Goal: Task Accomplishment & Management: Manage account settings

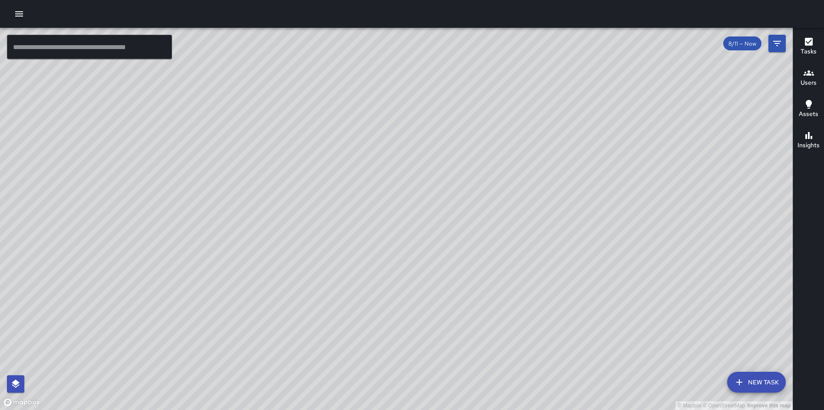
click at [18, 14] on icon "button" at bounding box center [19, 14] width 10 height 10
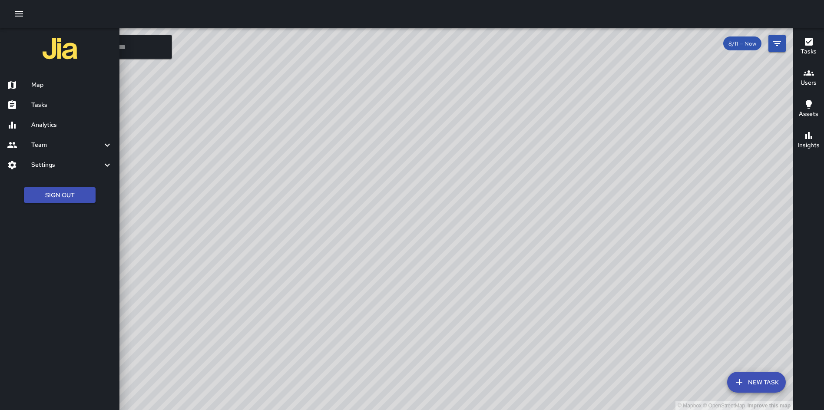
click at [108, 168] on icon at bounding box center [107, 165] width 10 height 10
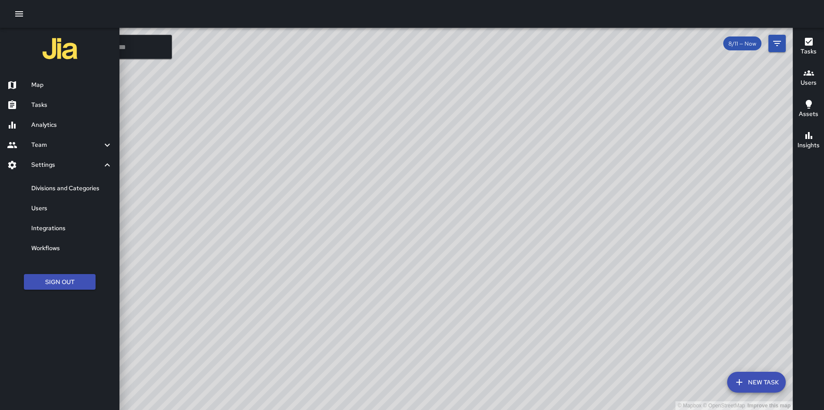
click at [53, 210] on h6 "Users" at bounding box center [71, 209] width 81 height 10
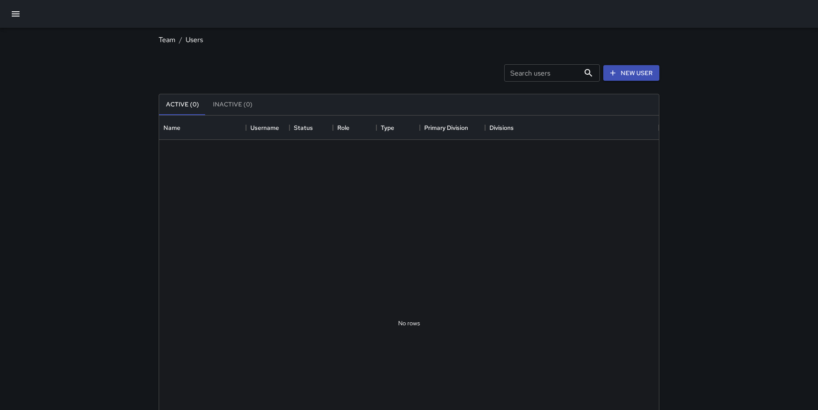
scroll to position [385, 493]
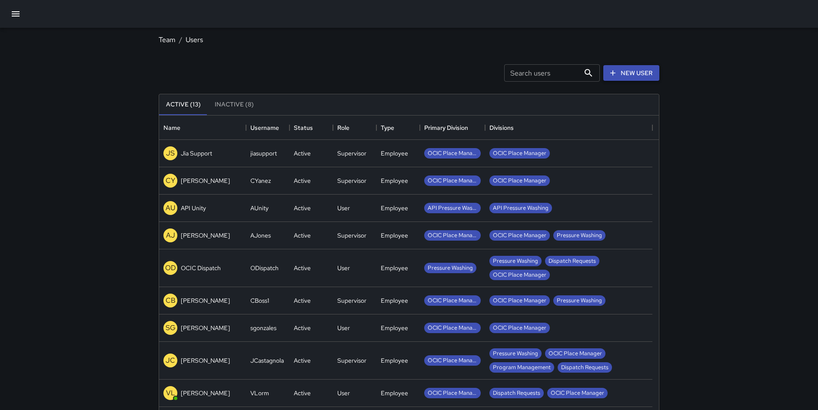
click at [649, 75] on link "New User" at bounding box center [631, 73] width 56 height 16
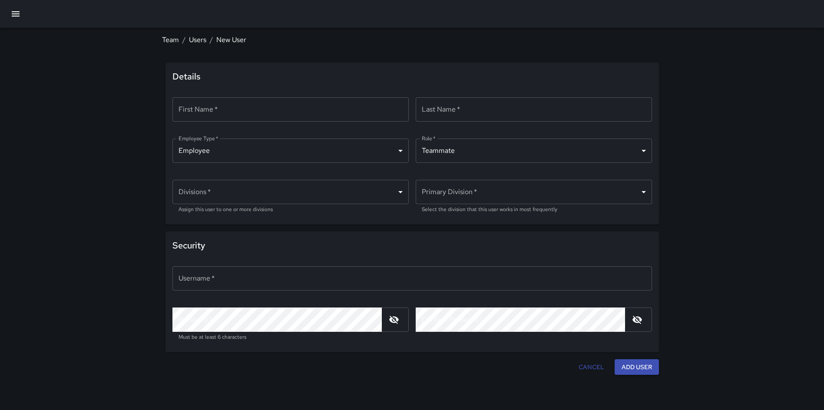
type input "**********"
click at [309, 105] on input "First Name   *" at bounding box center [291, 109] width 236 height 24
type input "******"
type input "**********"
click at [378, 190] on body "**********" at bounding box center [412, 205] width 824 height 410
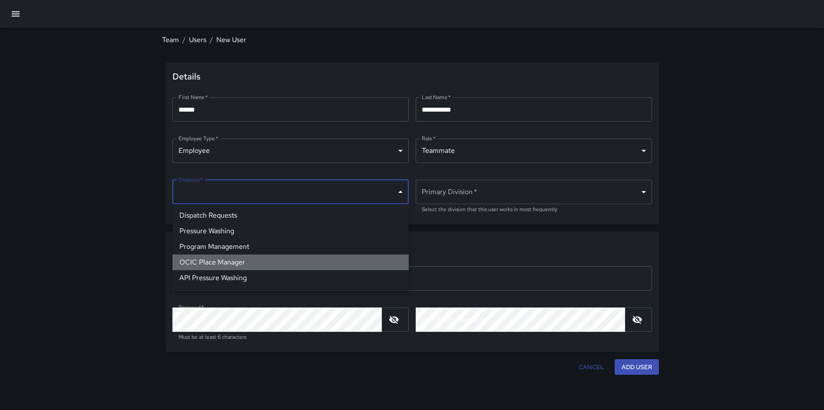
click at [290, 262] on li "OCIC Place Manager" at bounding box center [291, 263] width 236 height 16
type input "**********"
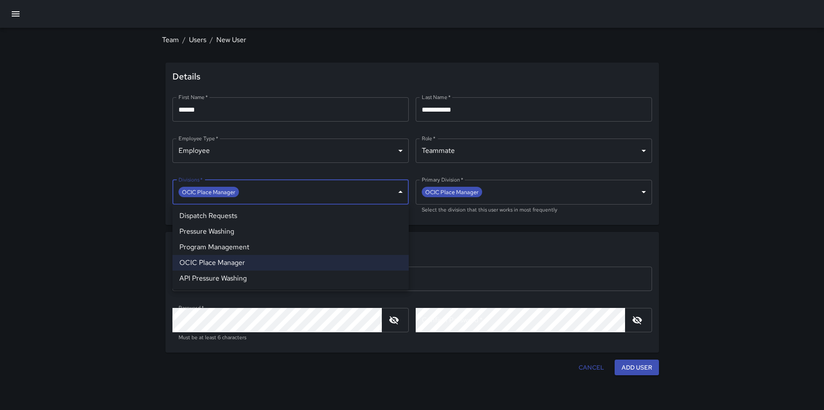
click at [717, 196] on div at bounding box center [412, 205] width 824 height 410
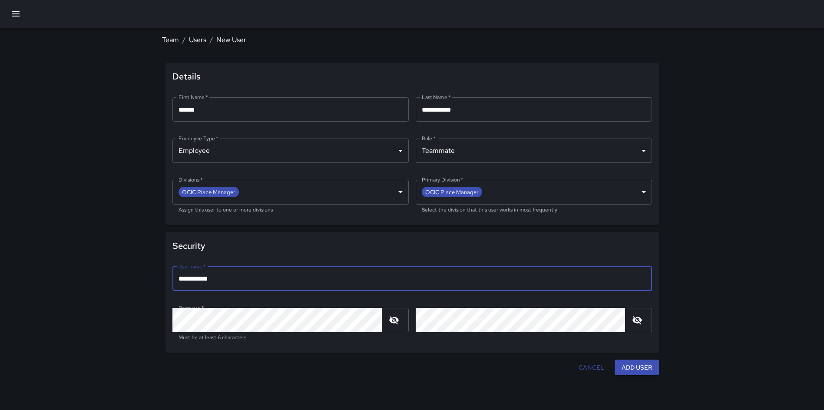
drag, startPoint x: 268, startPoint y: 276, endPoint x: 146, endPoint y: 271, distance: 122.2
click at [152, 270] on div "**********" at bounding box center [412, 203] width 521 height 351
type input "**********"
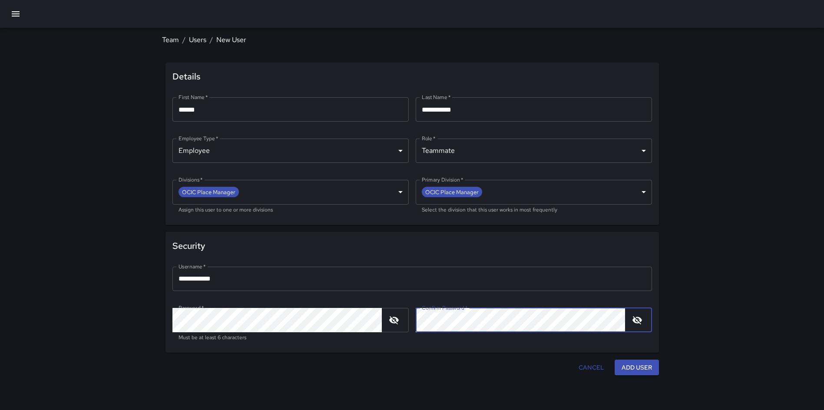
click at [399, 322] on icon "button" at bounding box center [394, 320] width 10 height 10
click at [631, 322] on button "button" at bounding box center [637, 320] width 17 height 17
click at [642, 320] on icon "button" at bounding box center [637, 320] width 10 height 10
click at [641, 368] on button "Add User" at bounding box center [637, 368] width 44 height 16
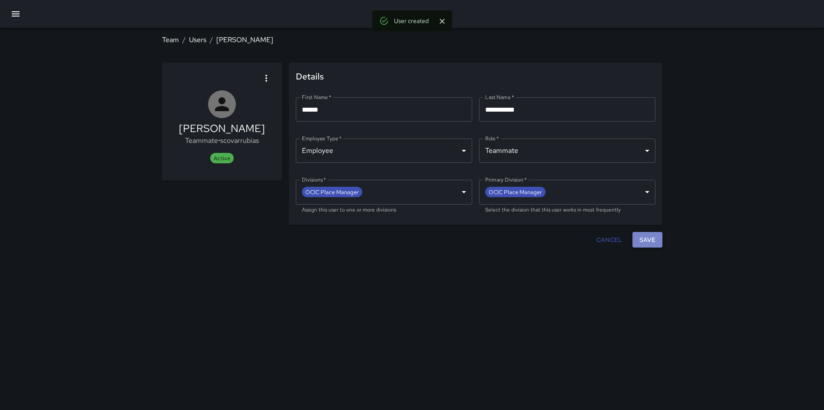
click at [648, 242] on button "Save" at bounding box center [648, 240] width 30 height 16
click at [201, 42] on link "Users" at bounding box center [197, 39] width 17 height 9
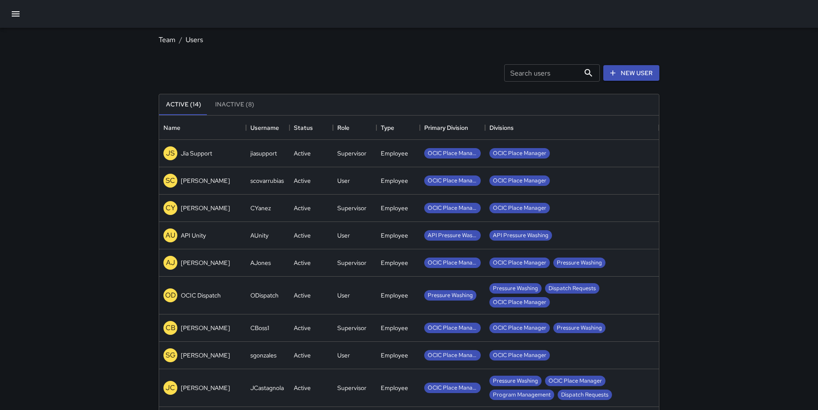
scroll to position [385, 493]
click at [174, 207] on p "CY" at bounding box center [171, 208] width 10 height 10
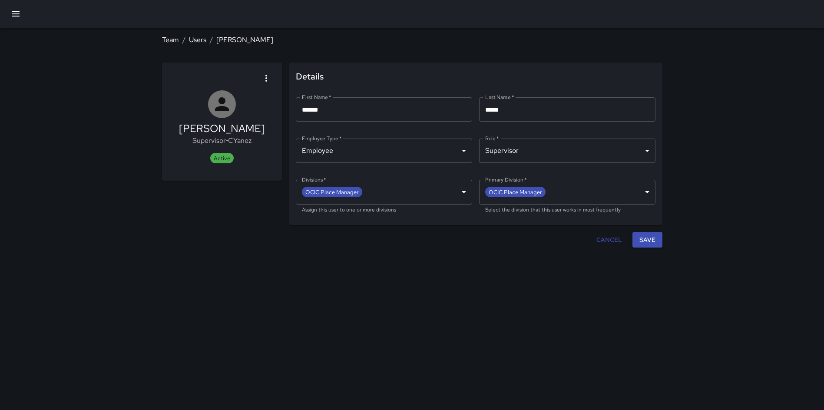
click at [264, 80] on icon "button" at bounding box center [266, 78] width 10 height 10
click at [252, 96] on span "Deactivate user" at bounding box center [243, 101] width 49 height 10
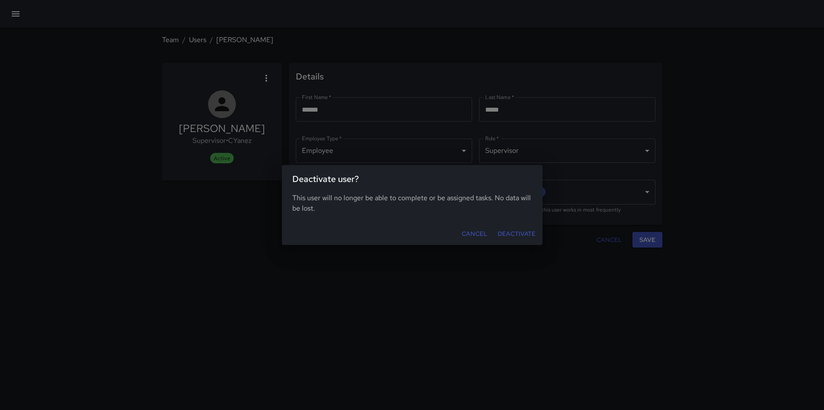
click at [511, 236] on button "Deactivate" at bounding box center [517, 234] width 45 height 16
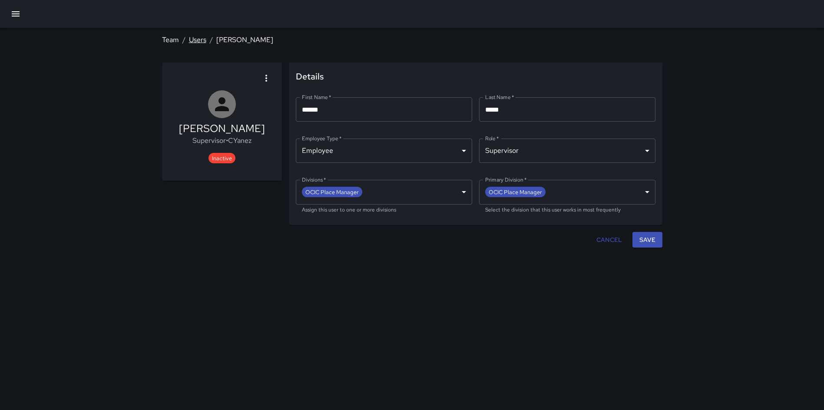
click at [198, 39] on link "Users" at bounding box center [197, 39] width 17 height 9
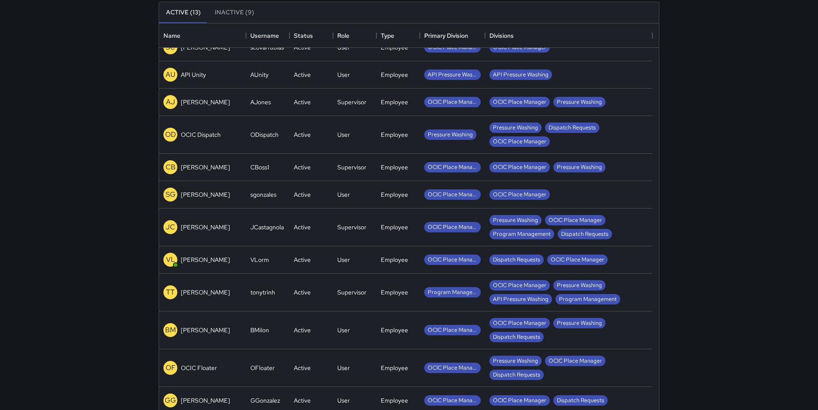
scroll to position [104, 0]
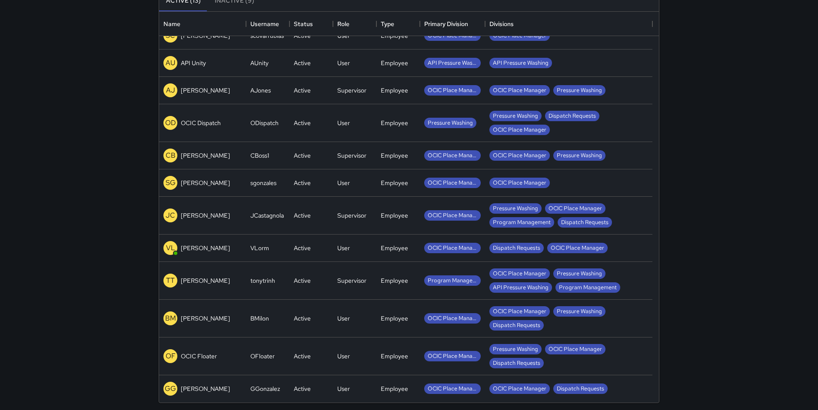
click at [196, 319] on p "[PERSON_NAME]" at bounding box center [205, 318] width 49 height 9
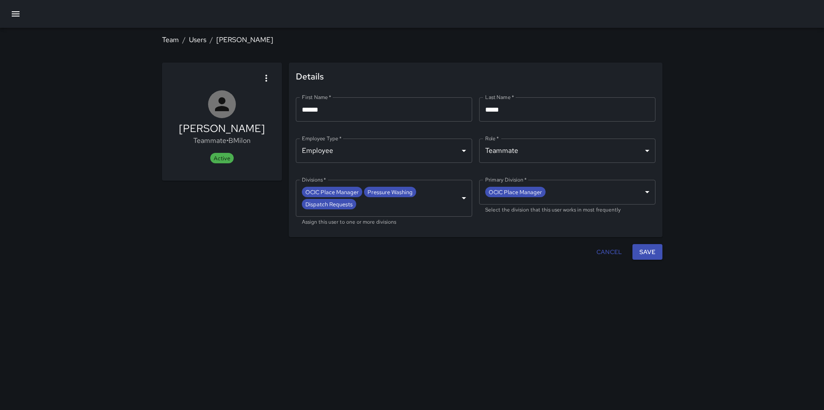
click at [264, 71] on button "button" at bounding box center [266, 78] width 17 height 17
click at [258, 102] on span "Deactivate user" at bounding box center [243, 101] width 49 height 10
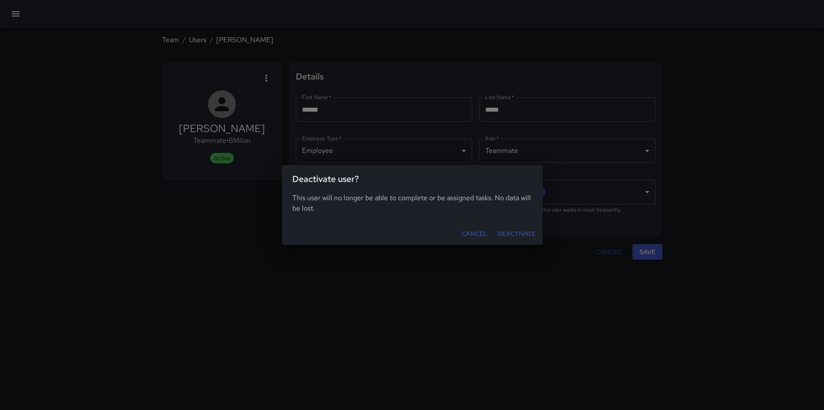
click at [520, 239] on button "Deactivate" at bounding box center [517, 234] width 45 height 16
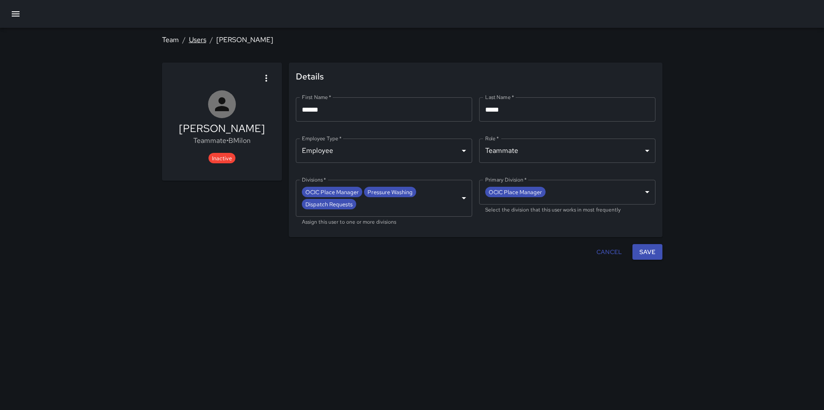
click at [204, 43] on link "Users" at bounding box center [197, 39] width 17 height 9
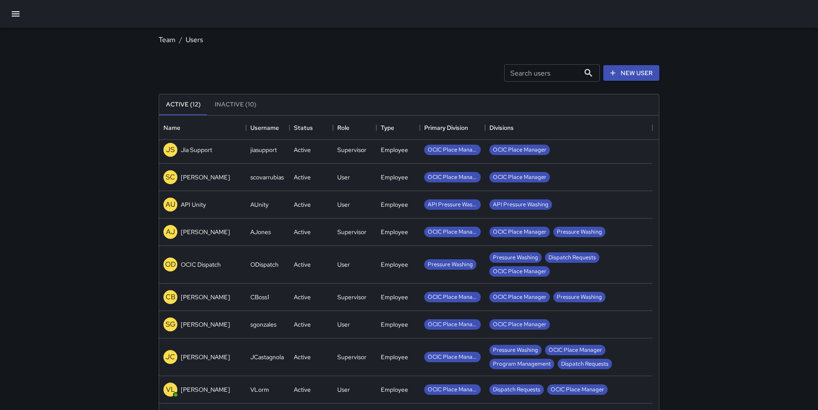
scroll to position [104, 0]
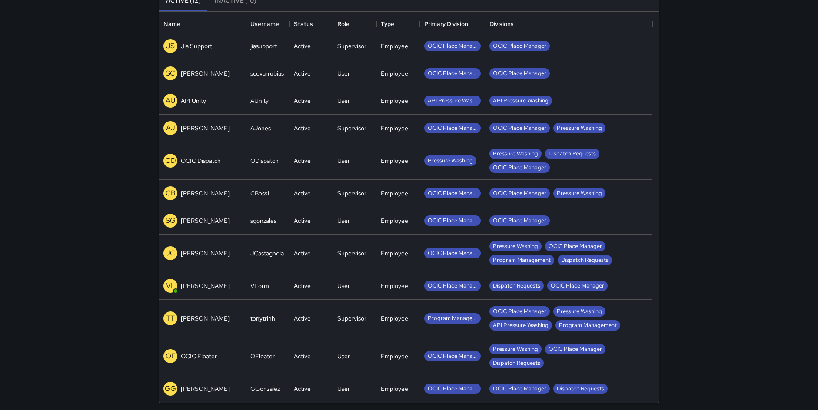
click at [212, 377] on p "[PERSON_NAME]" at bounding box center [205, 389] width 49 height 9
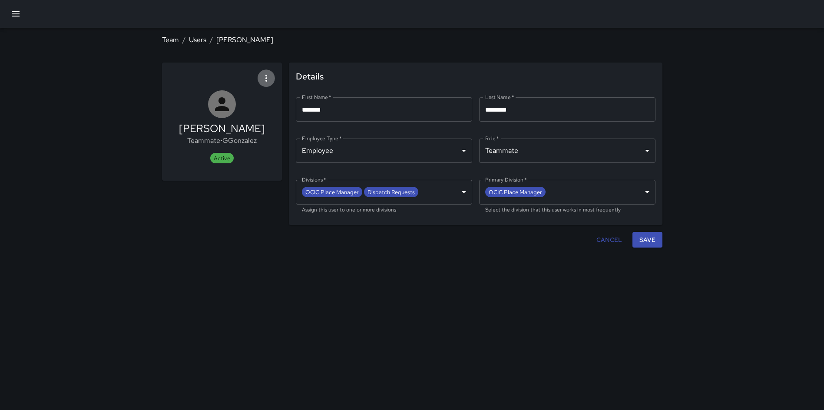
click at [266, 83] on icon "button" at bounding box center [266, 78] width 10 height 10
click at [253, 102] on span "Deactivate user" at bounding box center [243, 101] width 49 height 10
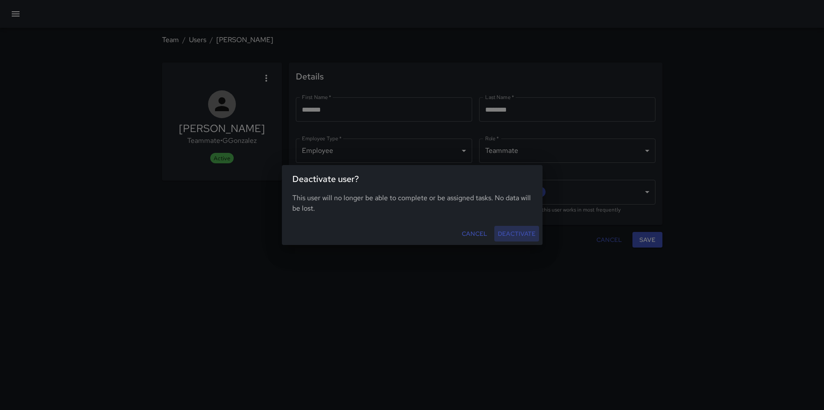
click at [522, 232] on button "Deactivate" at bounding box center [517, 234] width 45 height 16
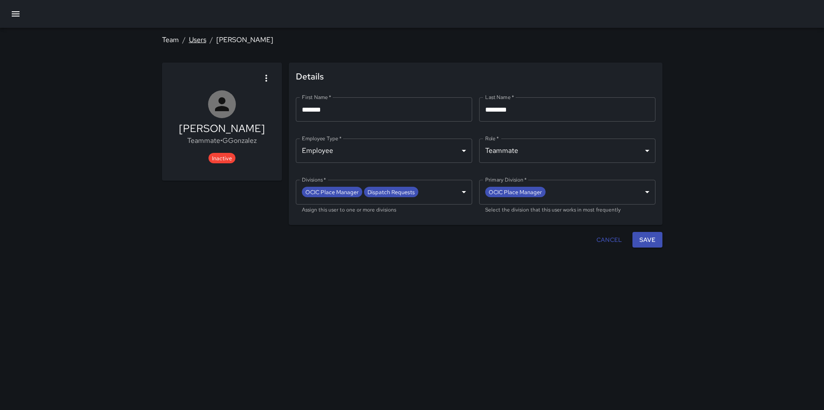
click at [195, 38] on link "Users" at bounding box center [197, 39] width 17 height 9
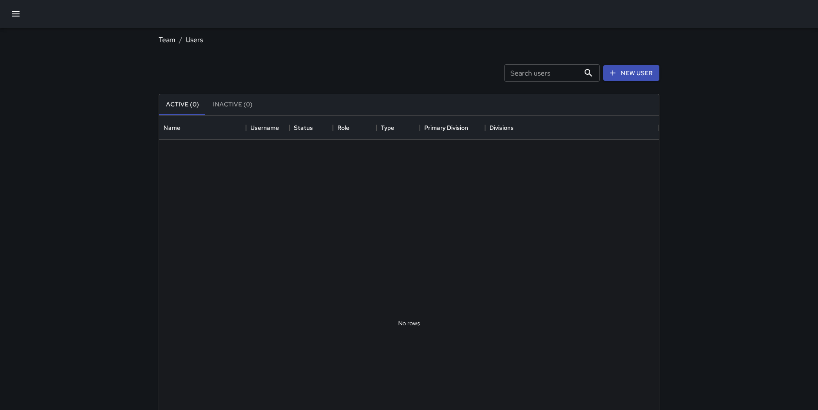
scroll to position [385, 493]
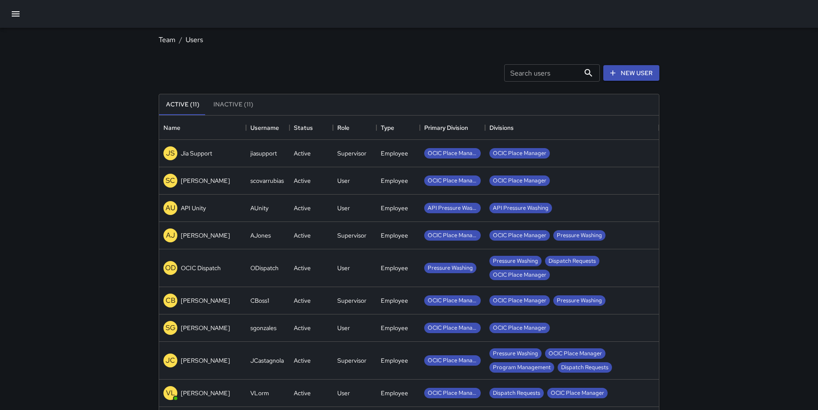
click at [106, 120] on div "Team / Users Search users Search users New User Active (11) Inactive (11) Name …" at bounding box center [409, 257] width 818 height 514
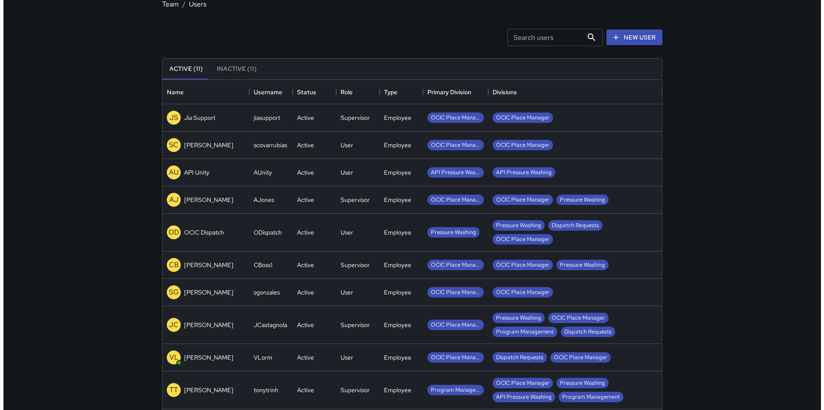
scroll to position [0, 0]
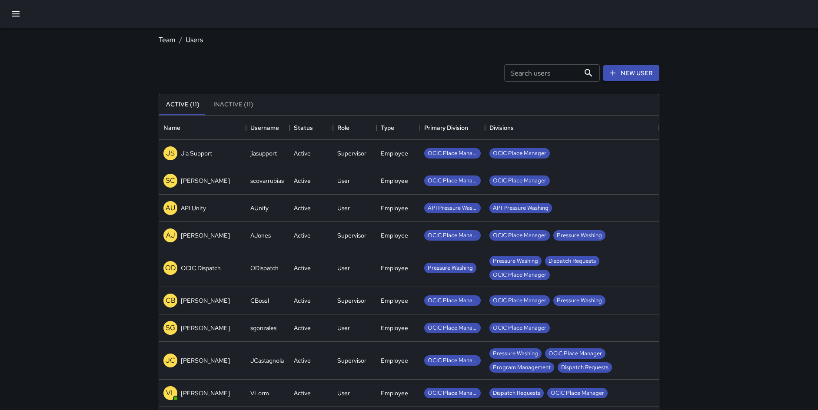
click at [14, 16] on icon "button" at bounding box center [16, 13] width 8 height 5
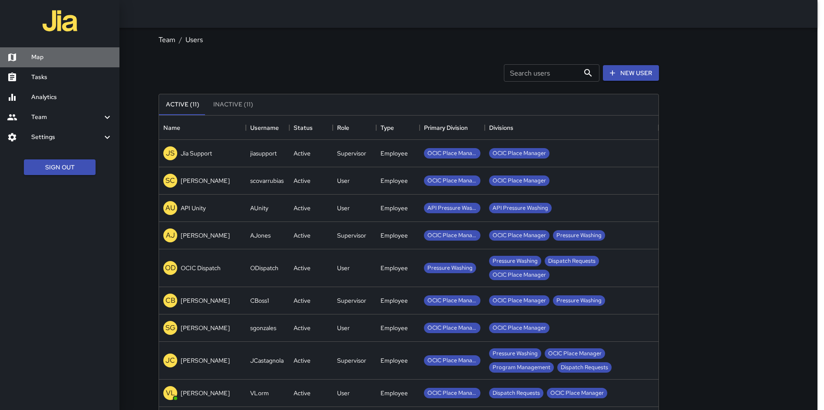
click at [41, 59] on h6 "Map" at bounding box center [71, 58] width 81 height 10
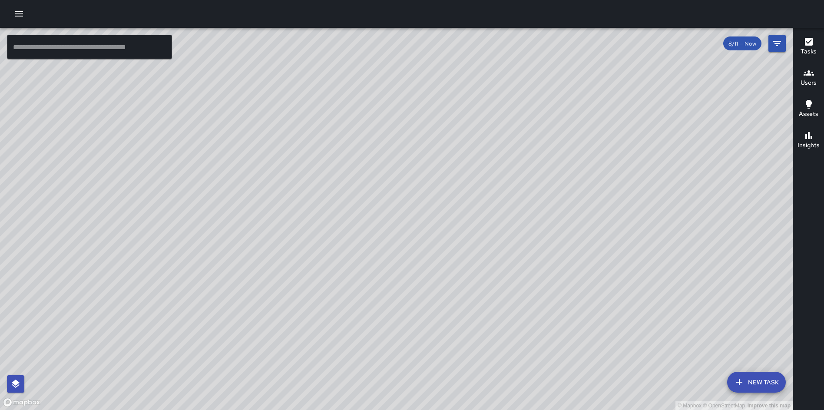
click at [255, 186] on div "© Mapbox © OpenStreetMap Improve this map" at bounding box center [396, 219] width 793 height 382
click at [800, 141] on h6 "Insights" at bounding box center [809, 146] width 22 height 10
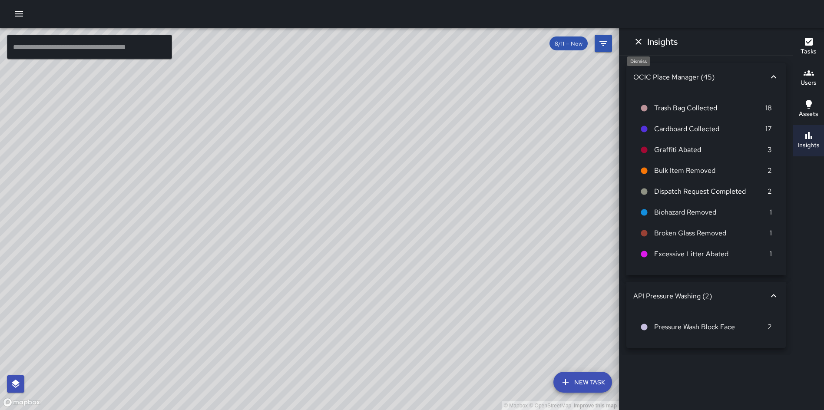
click at [636, 39] on icon "Dismiss" at bounding box center [639, 42] width 6 height 6
